Goal: Communication & Community: Answer question/provide support

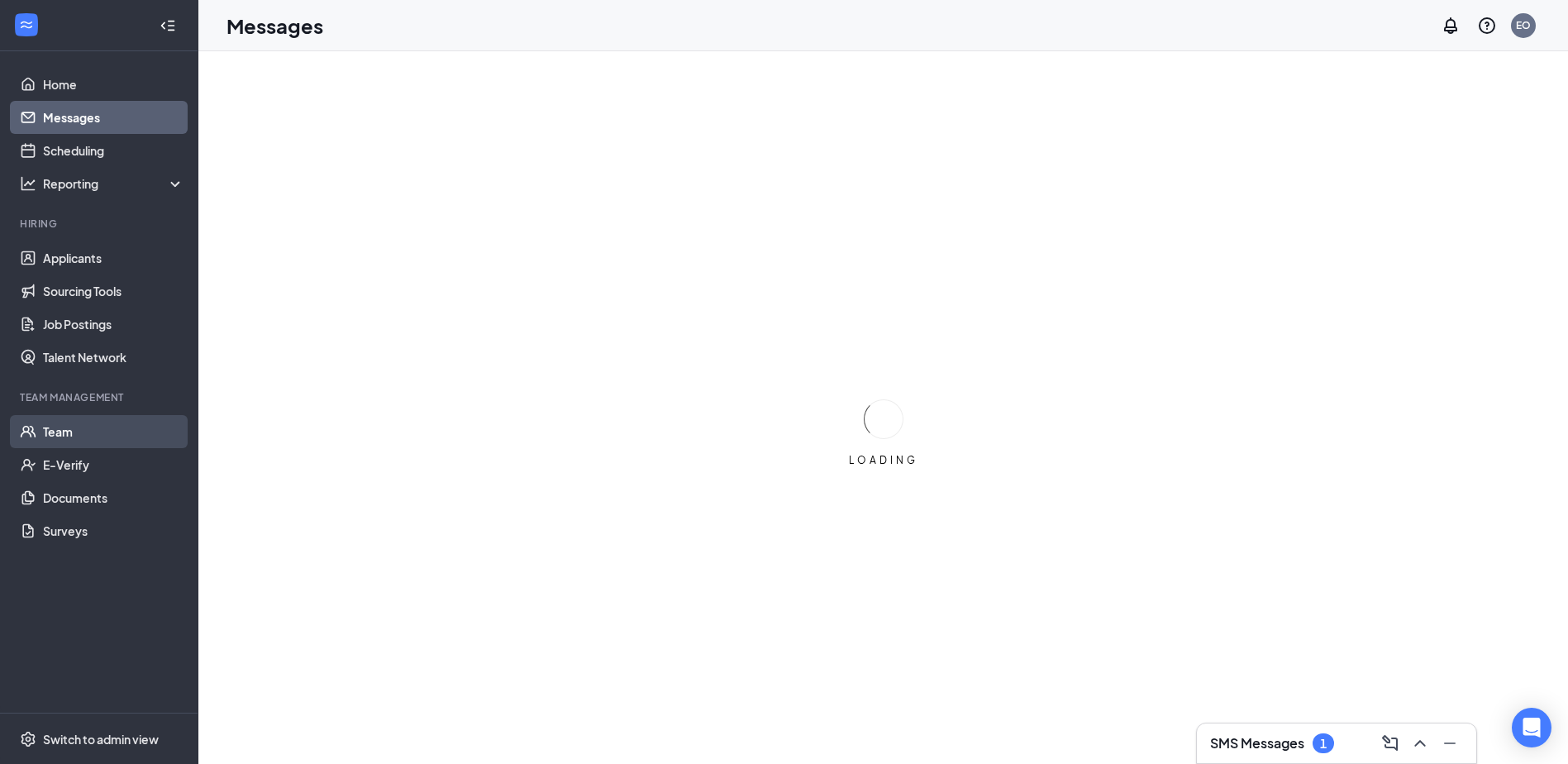
click at [83, 433] on link "Team" at bounding box center [113, 431] width 141 height 33
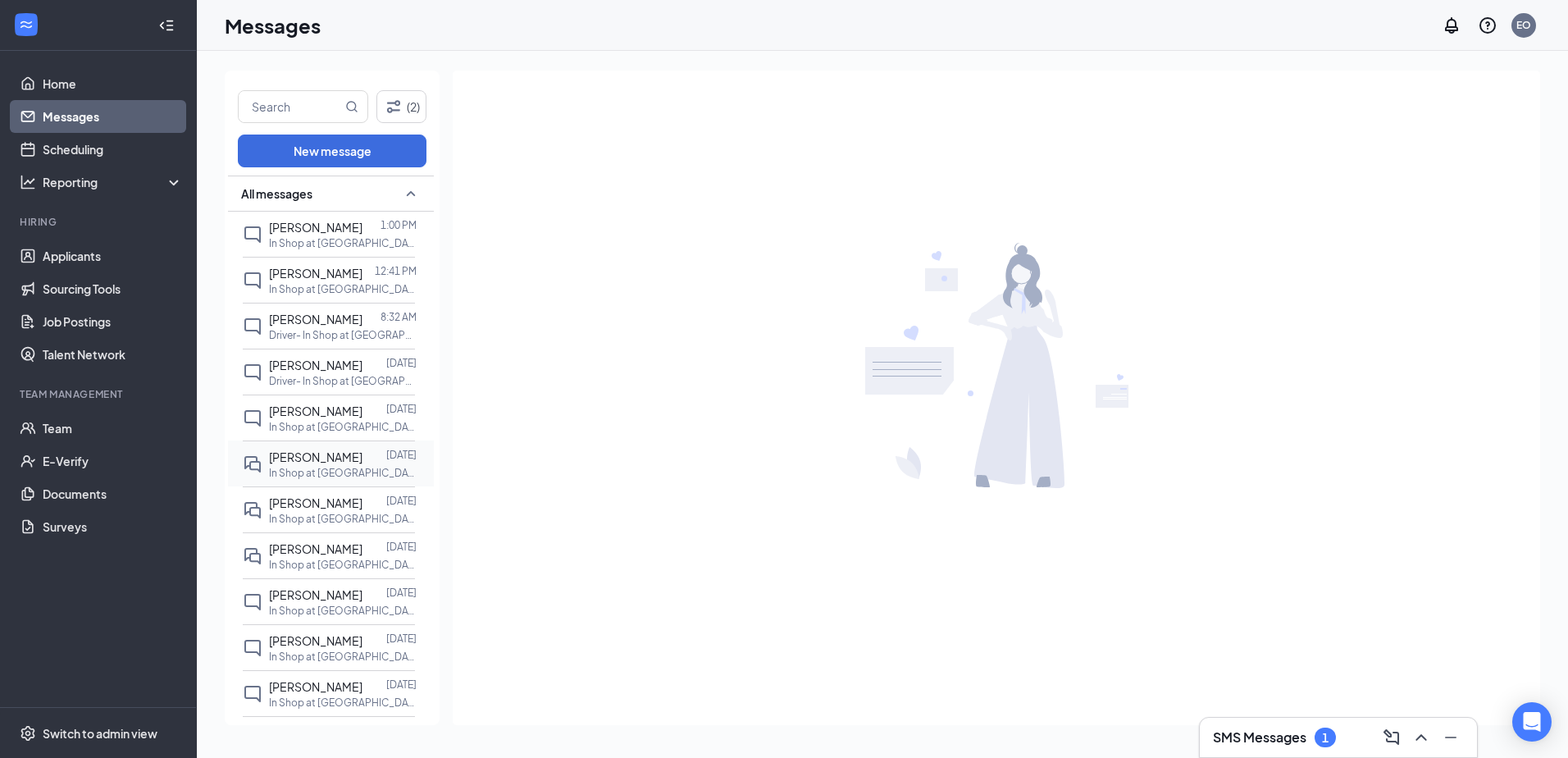
click at [315, 464] on span "[PERSON_NAME]" at bounding box center [316, 457] width 93 height 15
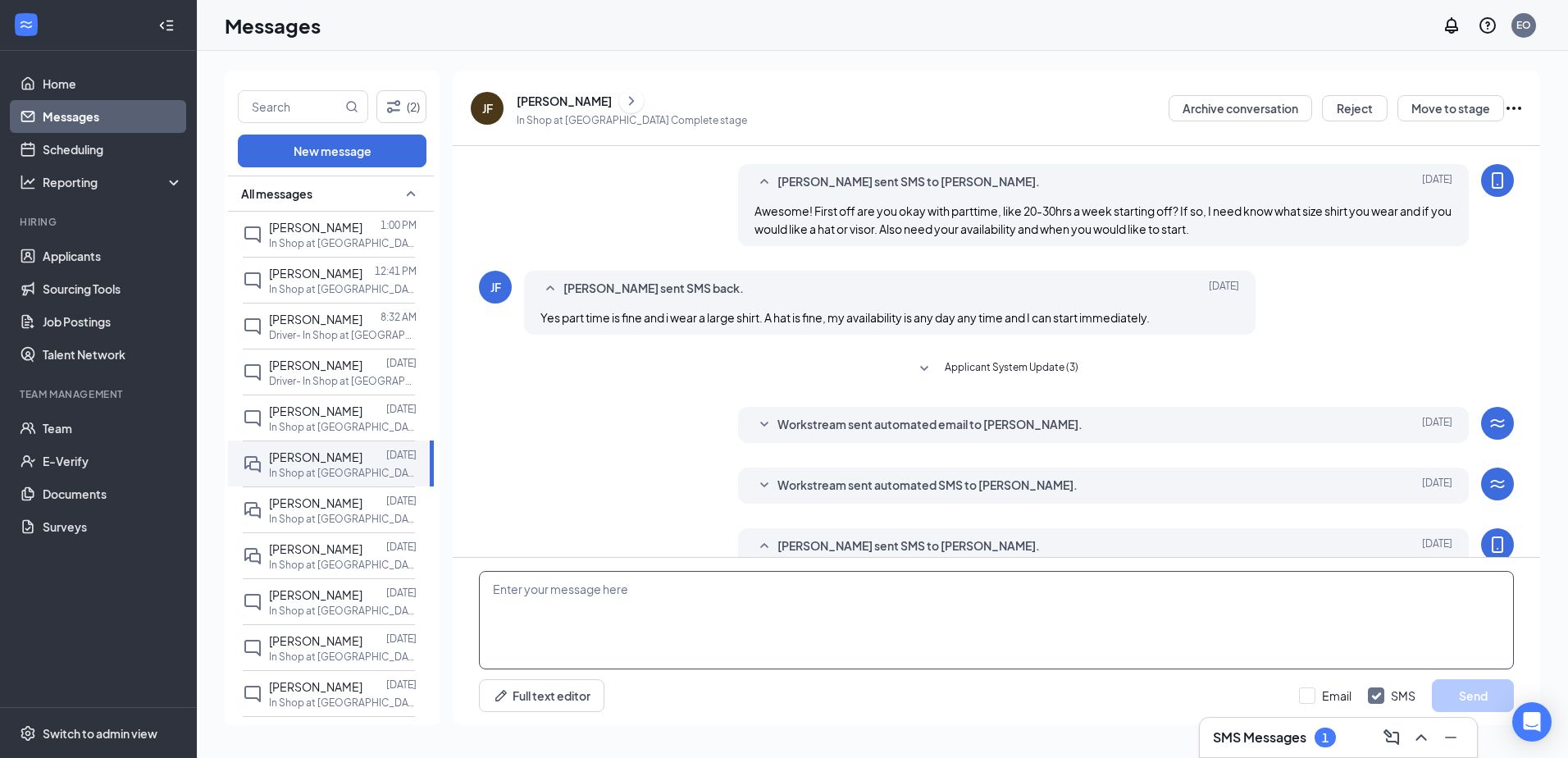
scroll to position [308, 0]
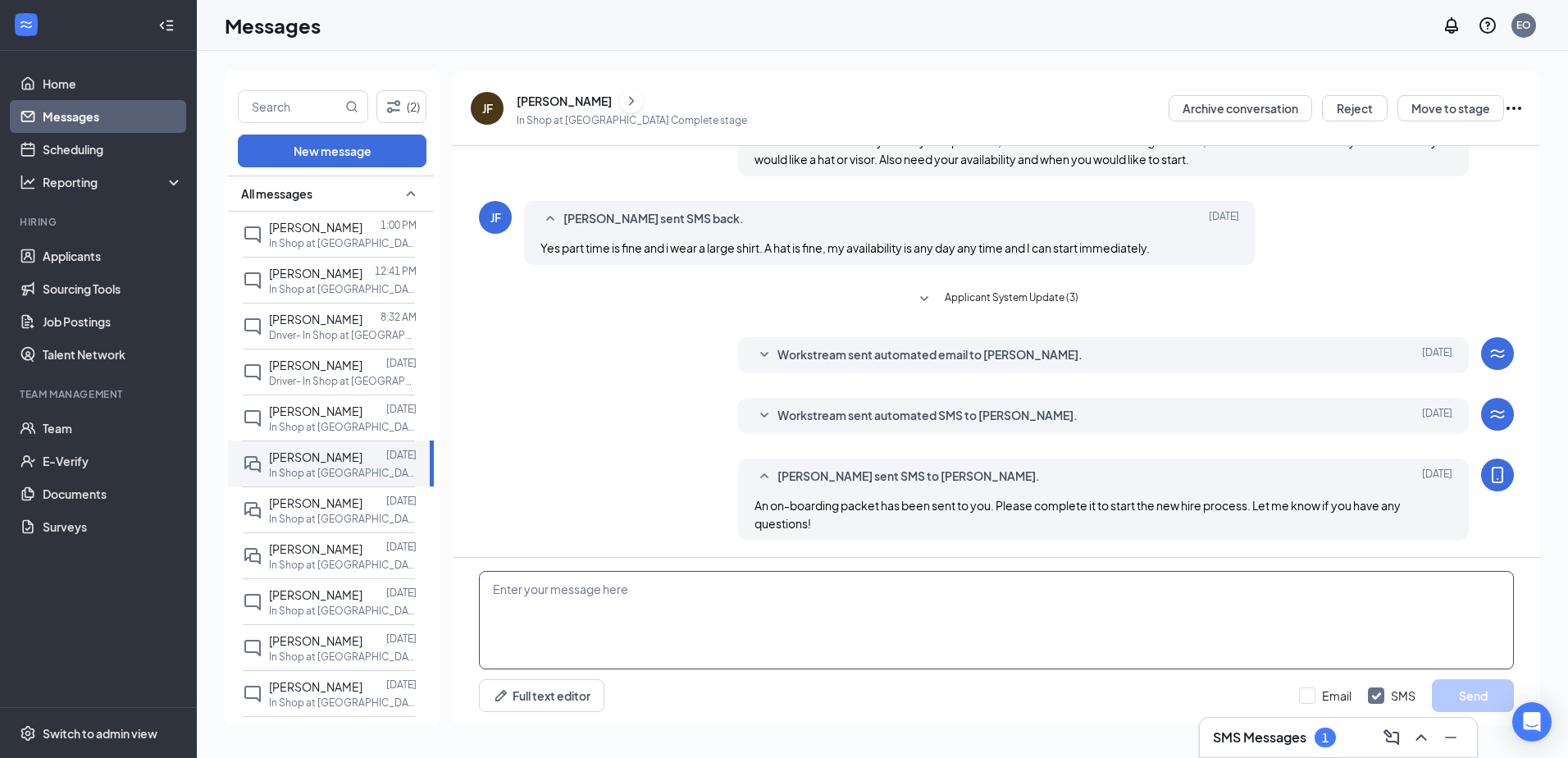
click at [632, 618] on textarea at bounding box center [996, 620] width 1035 height 99
type textarea "A"
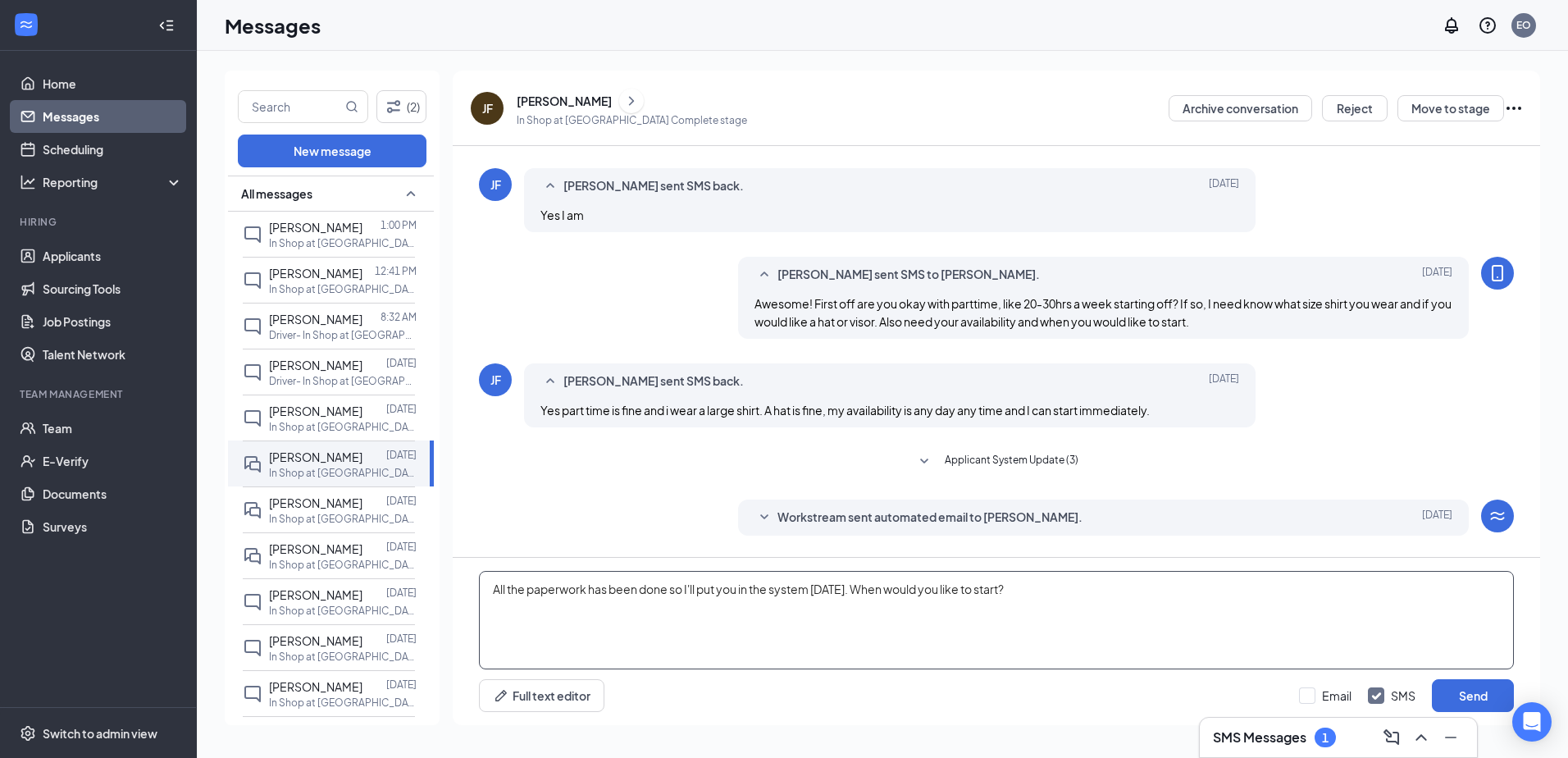
scroll to position [144, 0]
type textarea "All the paperwork has been done so I'll put you in the system today. So, would …"
click at [1458, 700] on button "Send" at bounding box center [1472, 695] width 82 height 33
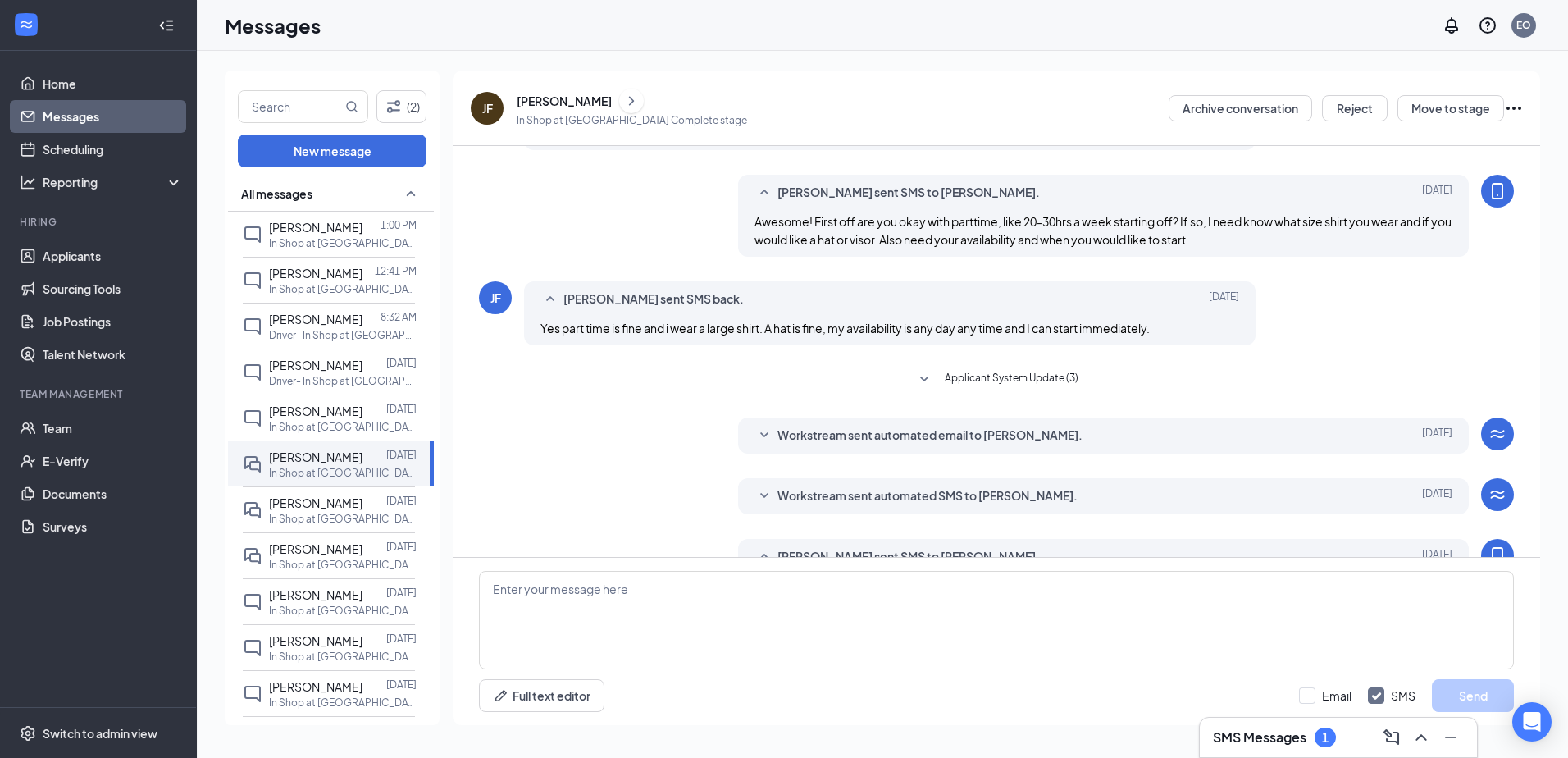
scroll to position [396, 0]
